Goal: Task Accomplishment & Management: Complete application form

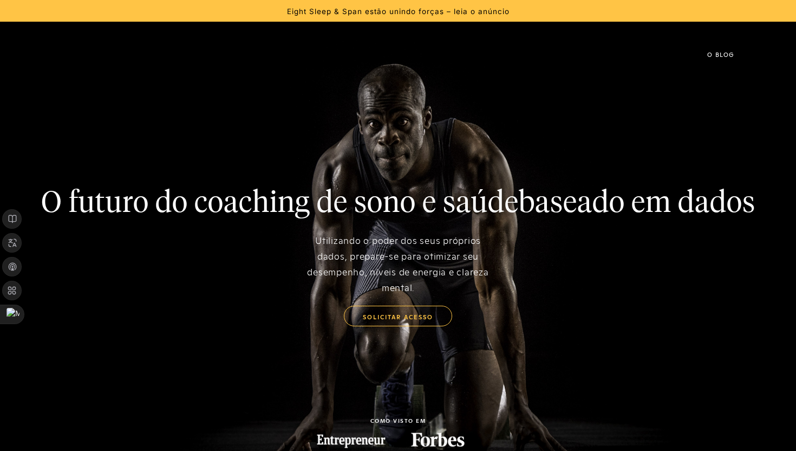
click at [45, 54] on img at bounding box center [45, 54] width 0 height 27
click at [395, 321] on font "solicitar acesso" at bounding box center [398, 316] width 70 height 9
